Goal: Transaction & Acquisition: Purchase product/service

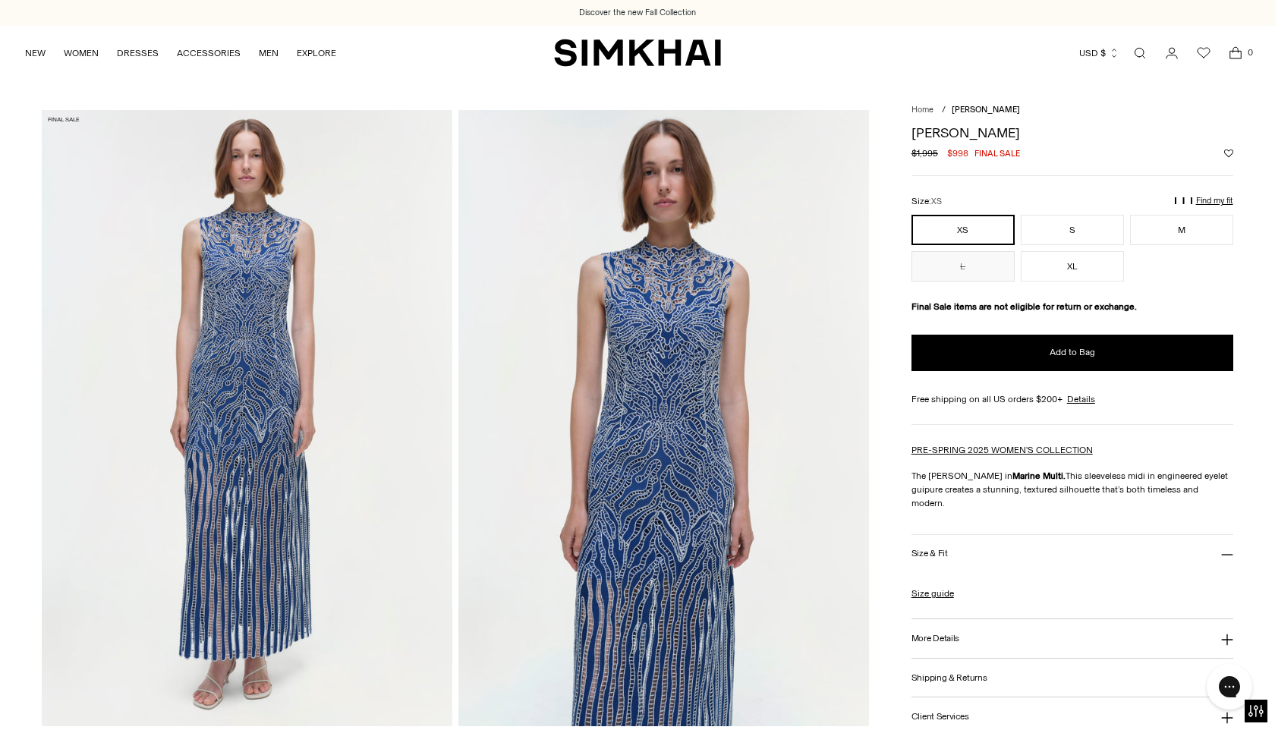
click at [1130, 143] on div "Giovanna Dress Regular price $1,995 $998 Final sale Unit price / per" at bounding box center [1073, 143] width 322 height 34
click at [702, 389] on img at bounding box center [664, 418] width 411 height 616
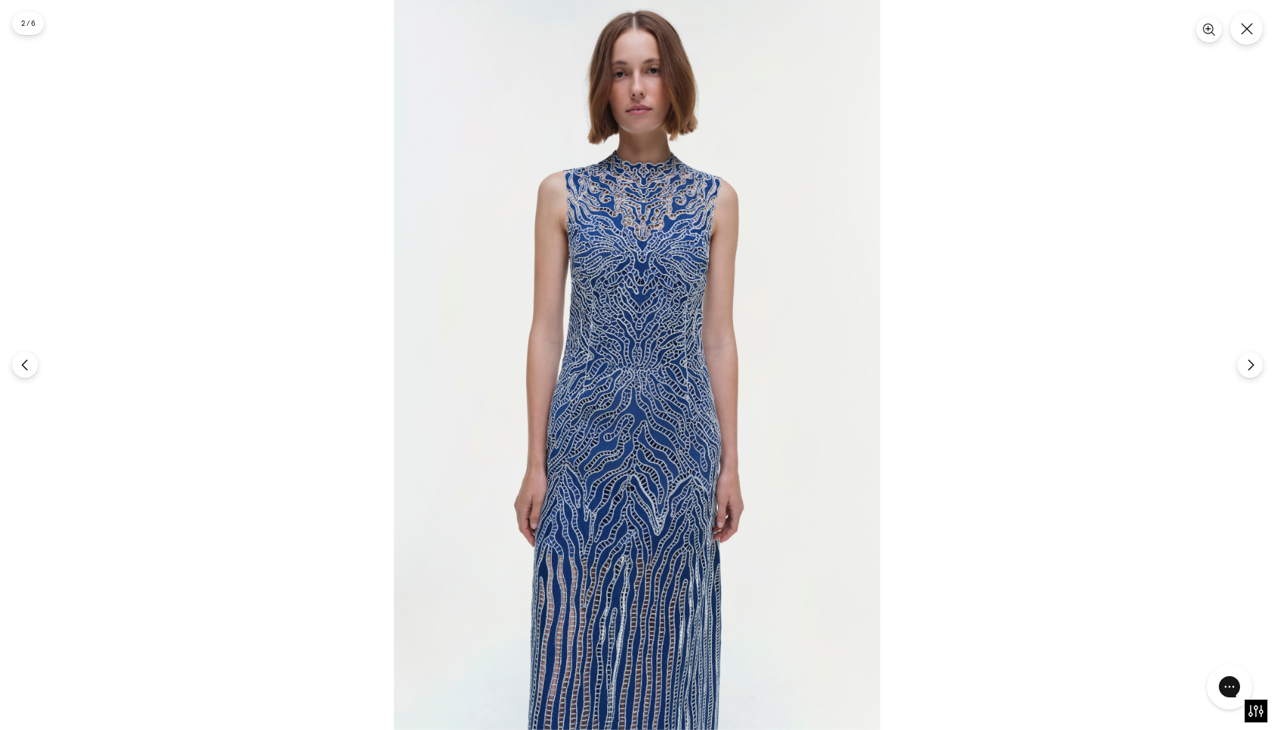
click at [664, 482] on img at bounding box center [637, 365] width 487 height 730
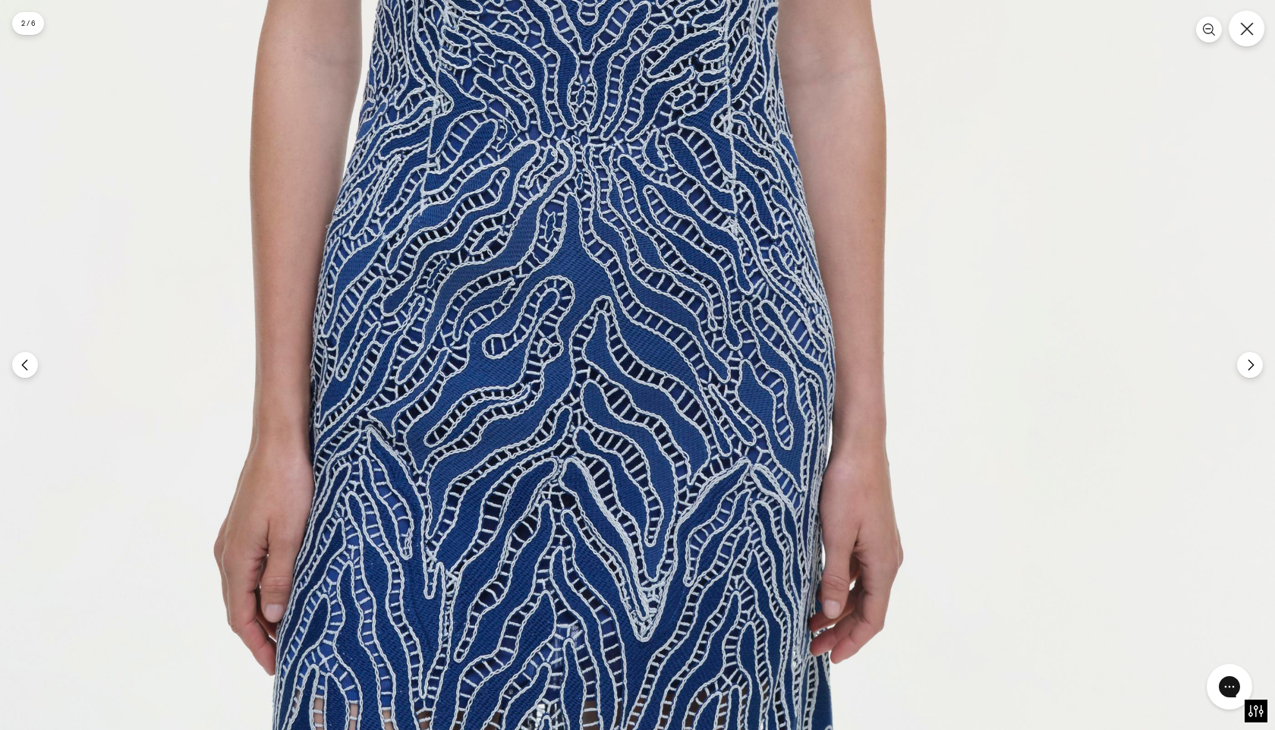
click at [1254, 33] on button "Close" at bounding box center [1247, 29] width 36 height 36
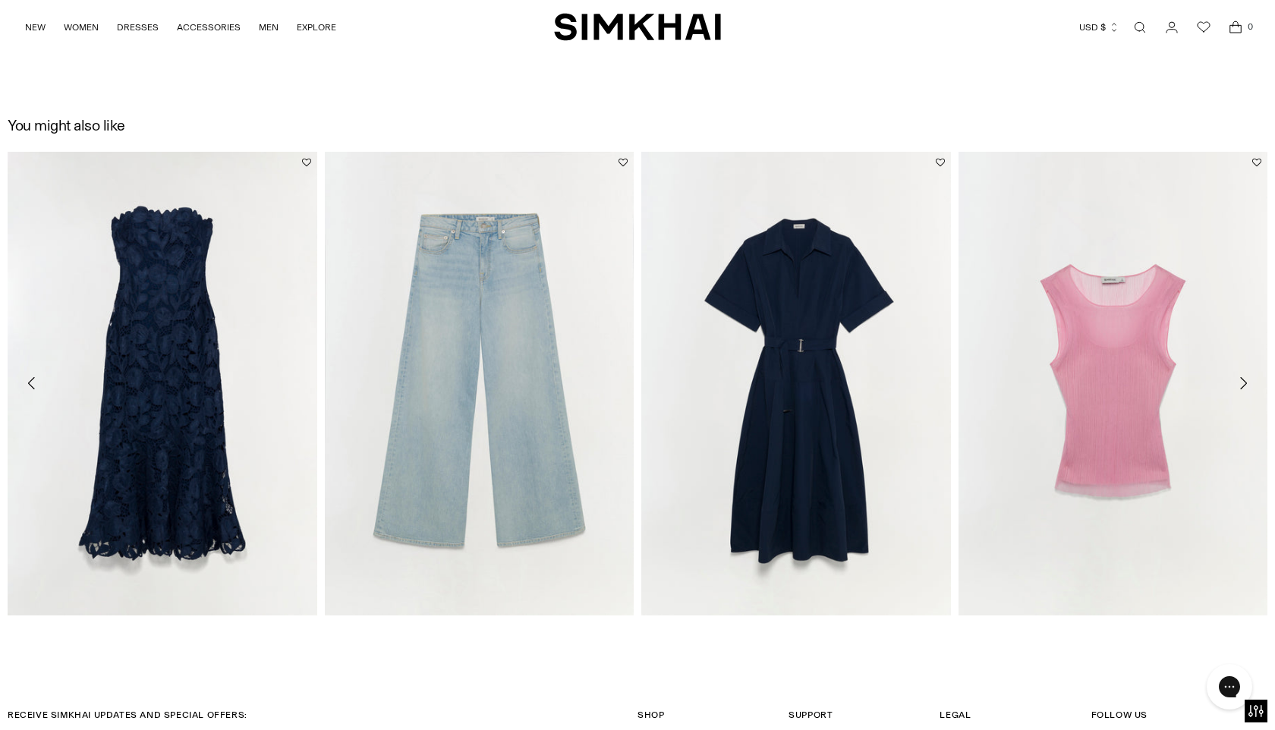
scroll to position [2473, 0]
click at [1246, 383] on icon "Move to next carousel slide" at bounding box center [1243, 382] width 18 height 18
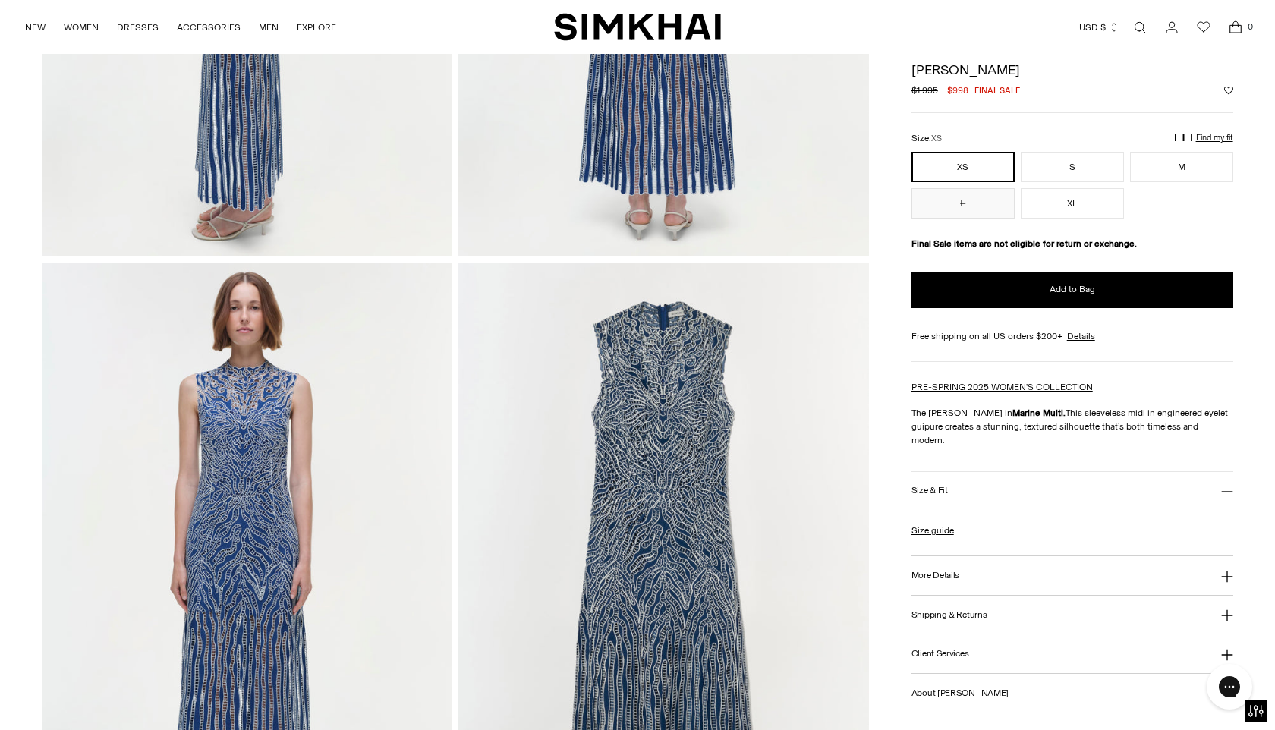
scroll to position [1029, 0]
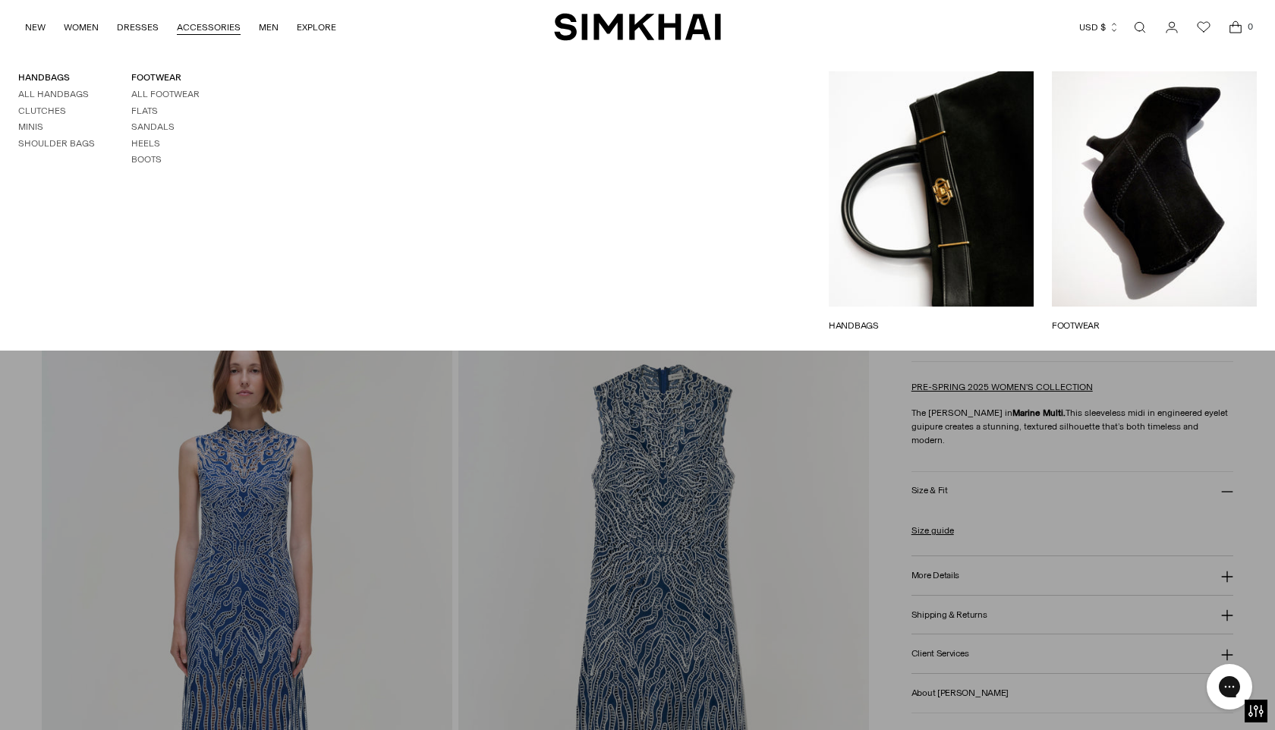
click at [231, 30] on link "ACCESSORIES" at bounding box center [209, 27] width 64 height 33
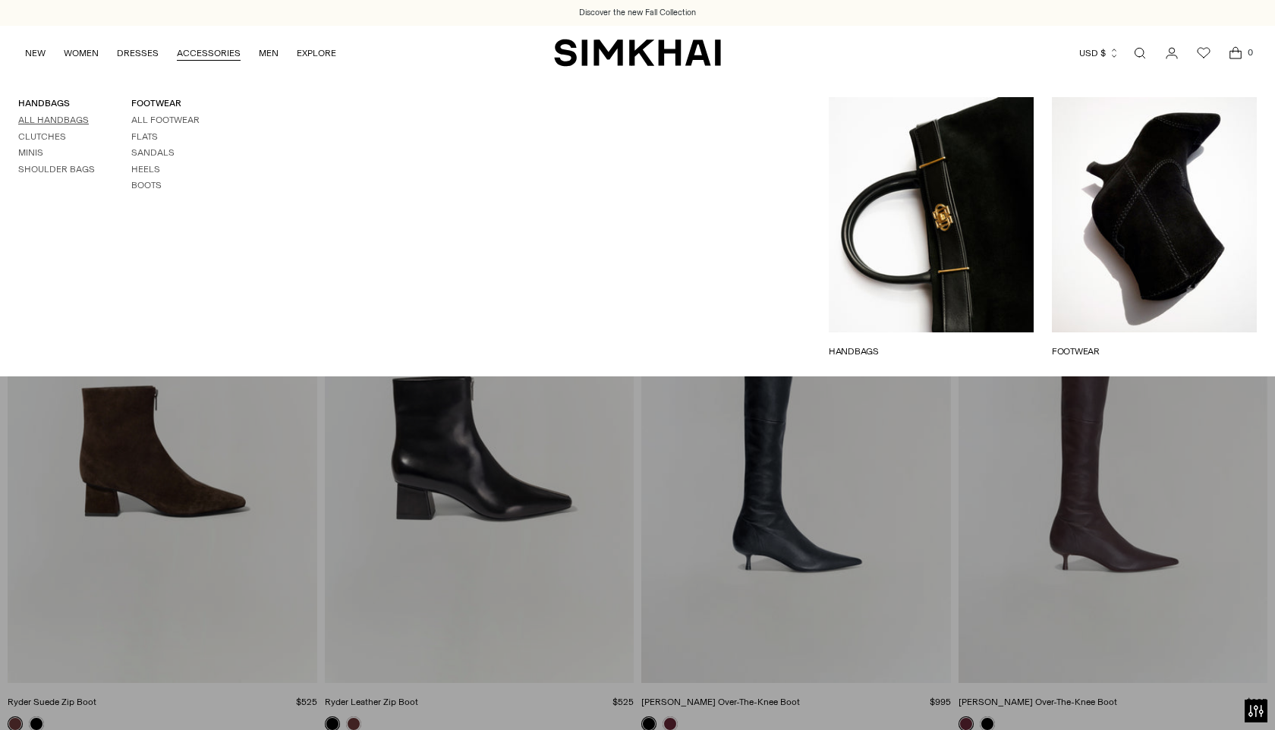
click at [46, 121] on link "All Handbags" at bounding box center [53, 120] width 71 height 11
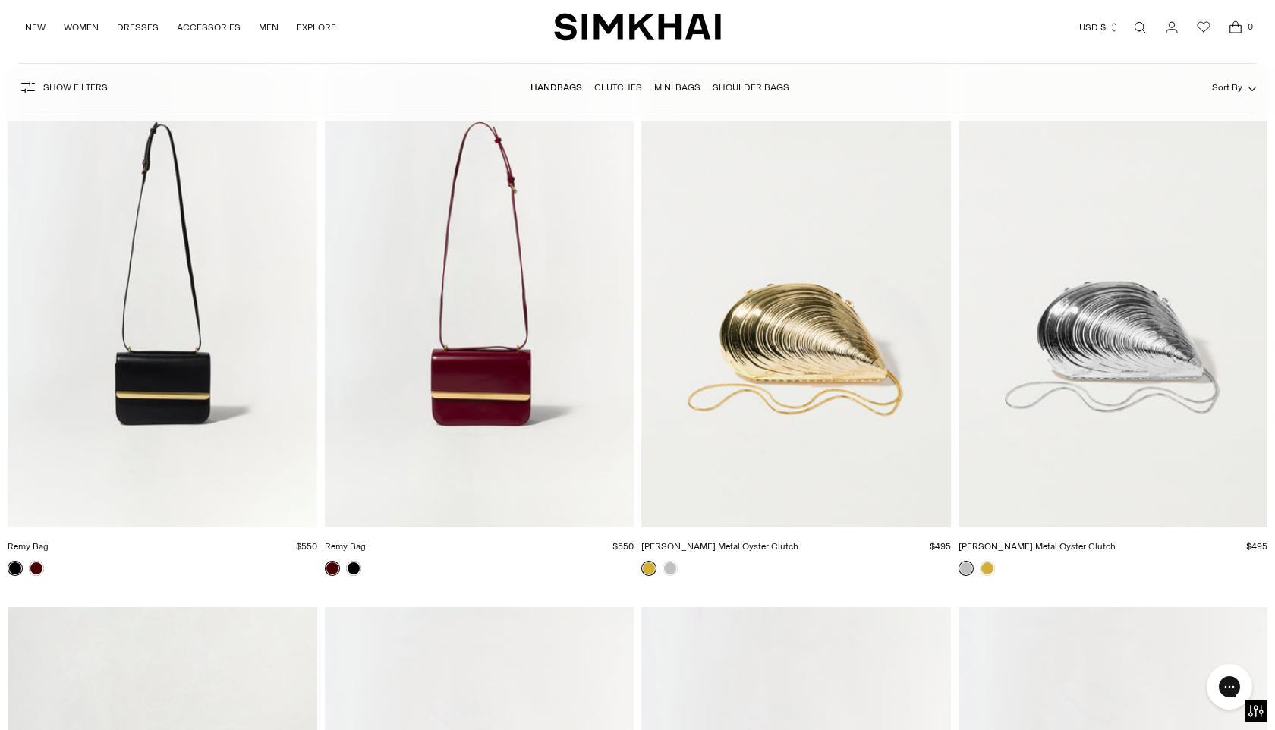
scroll to position [4507, 0]
